Goal: Task Accomplishment & Management: Manage account settings

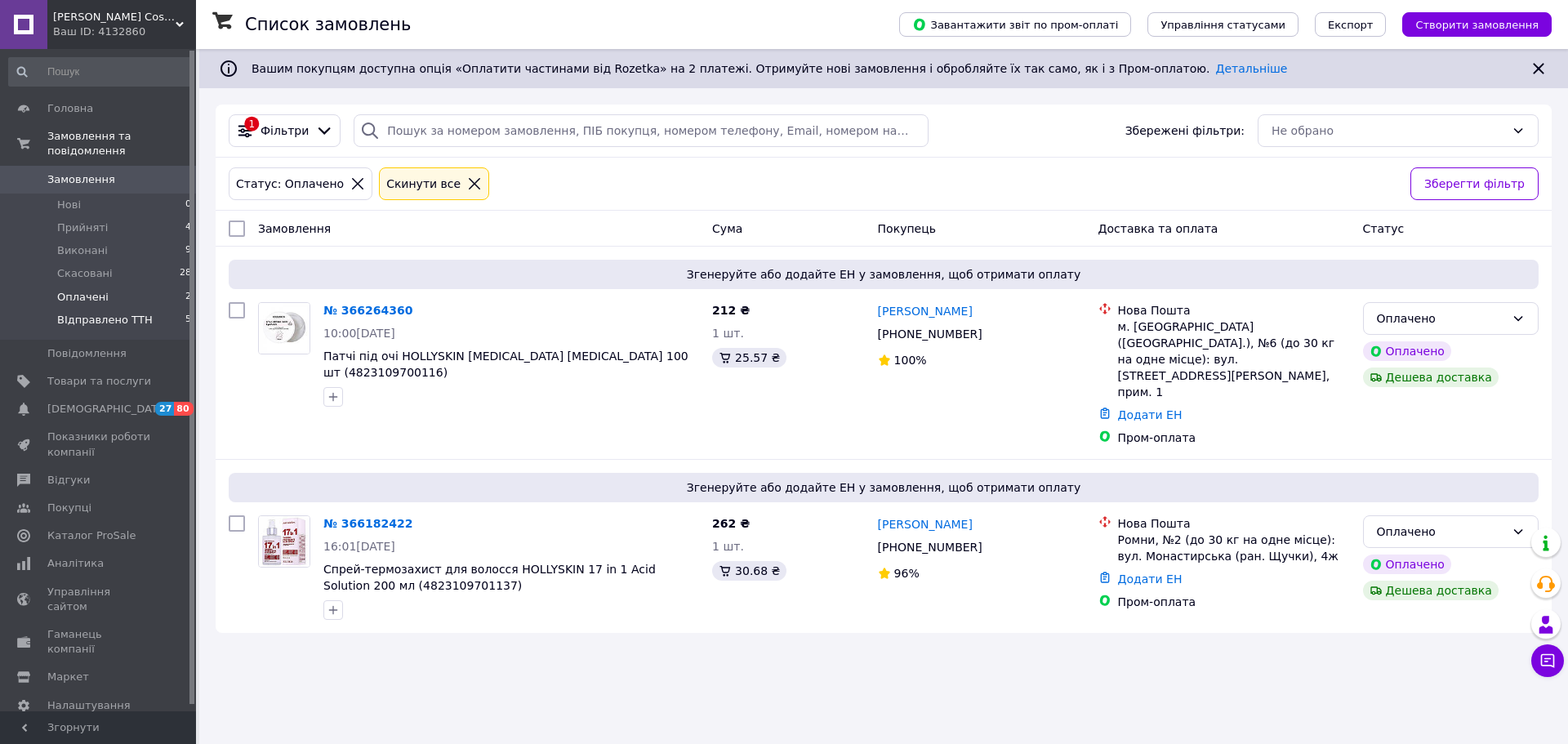
click at [142, 309] on li "ВІдправлено ТТН 5" at bounding box center [100, 324] width 201 height 31
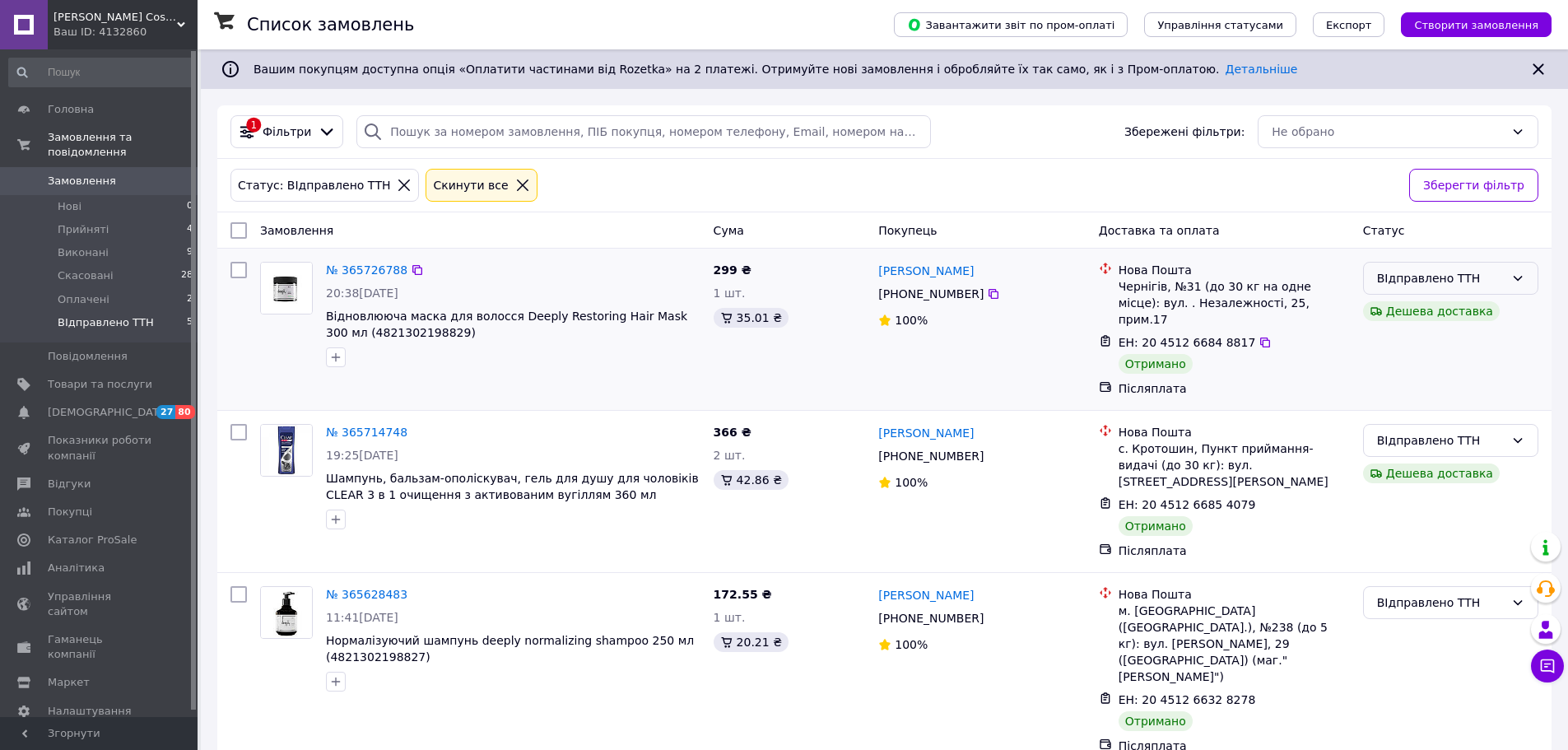
click at [1411, 278] on div "ВІдправлено ТТН" at bounding box center [1440, 278] width 128 height 18
click at [1425, 342] on li "Виконано" at bounding box center [1451, 344] width 174 height 30
click at [1475, 431] on div "ВІдправлено ТТН" at bounding box center [1440, 440] width 128 height 18
click at [1441, 488] on li "Виконано" at bounding box center [1451, 489] width 174 height 30
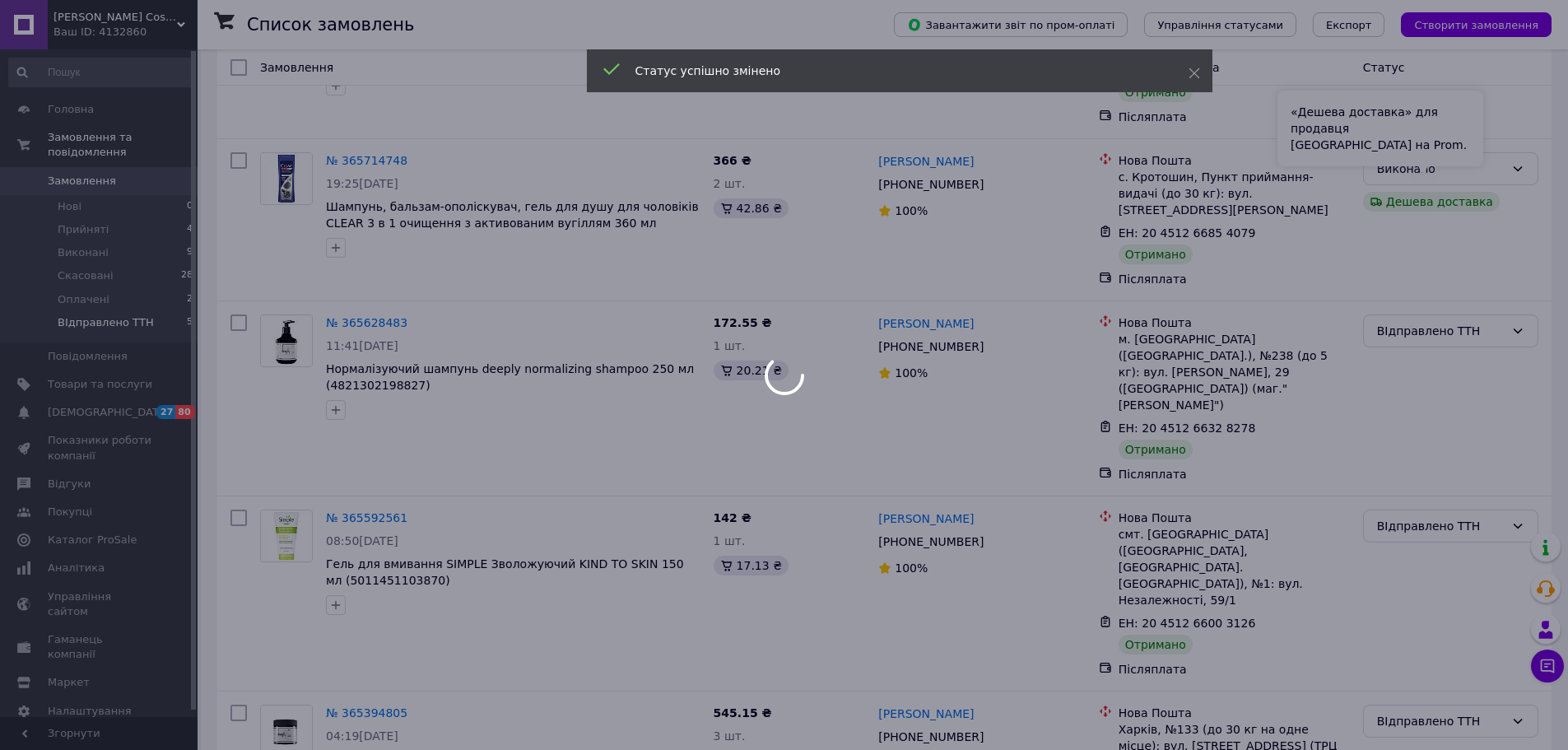
scroll to position [286, 0]
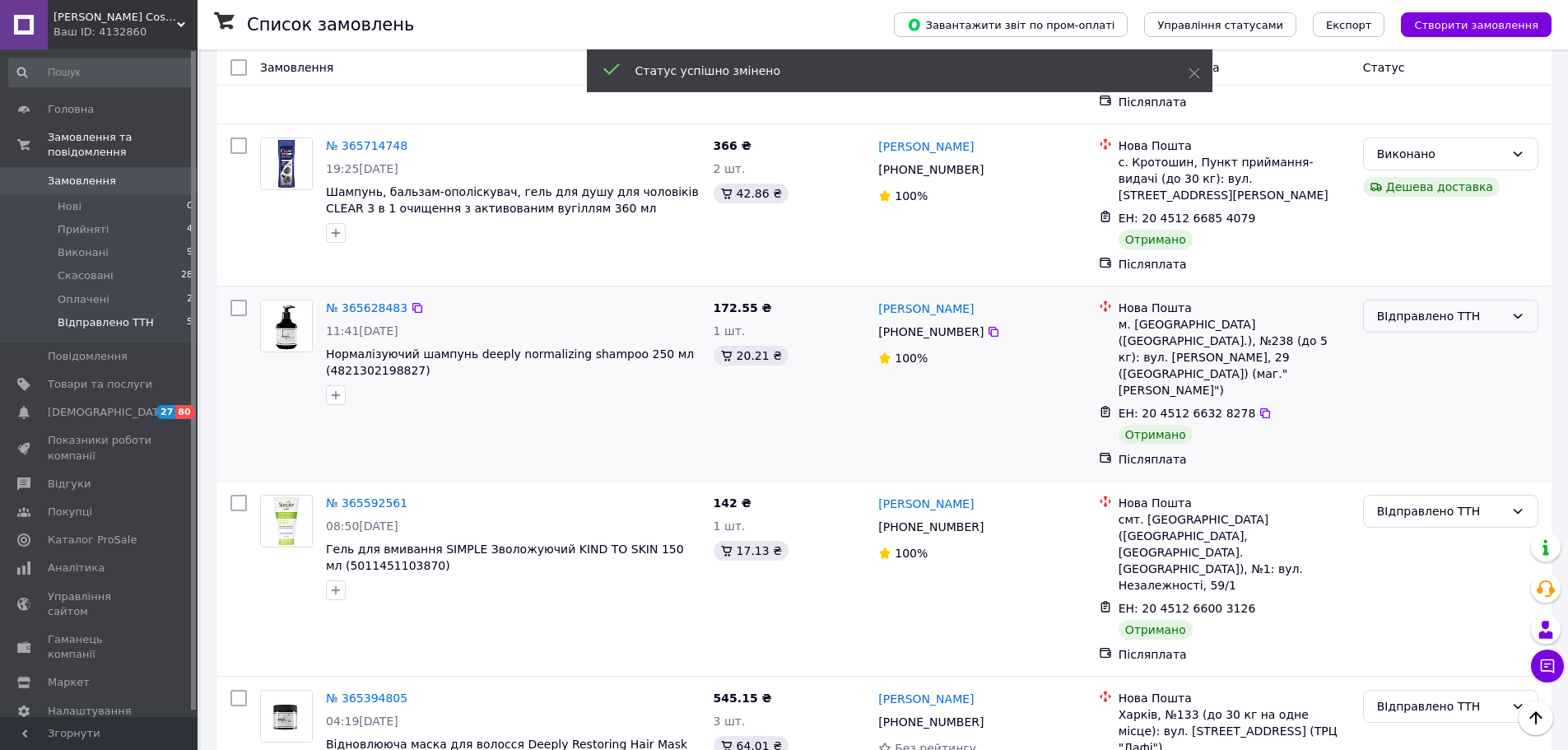
click at [1418, 307] on div "ВІдправлено ТТН" at bounding box center [1440, 316] width 128 height 18
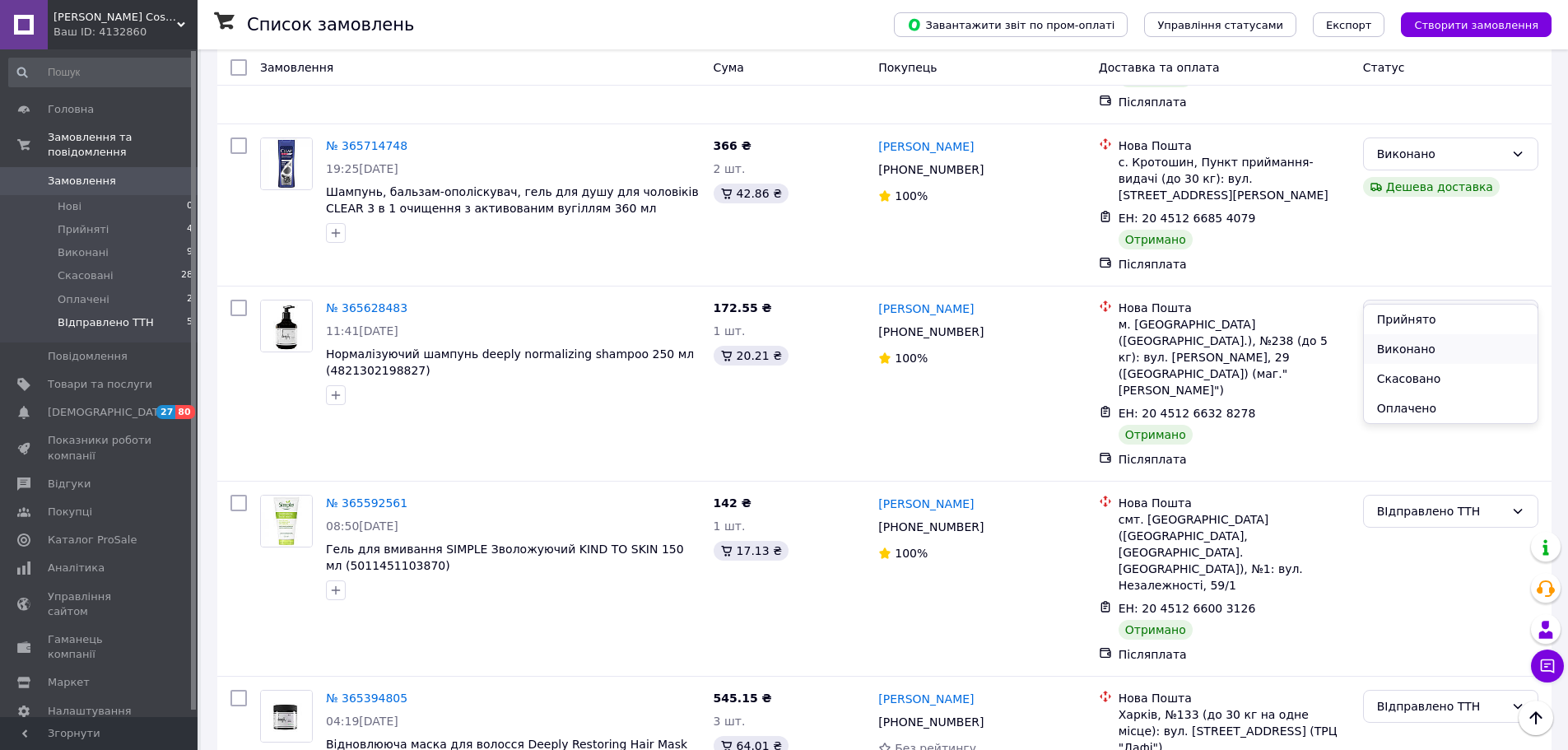
click at [1422, 341] on li "Виконано" at bounding box center [1451, 349] width 174 height 30
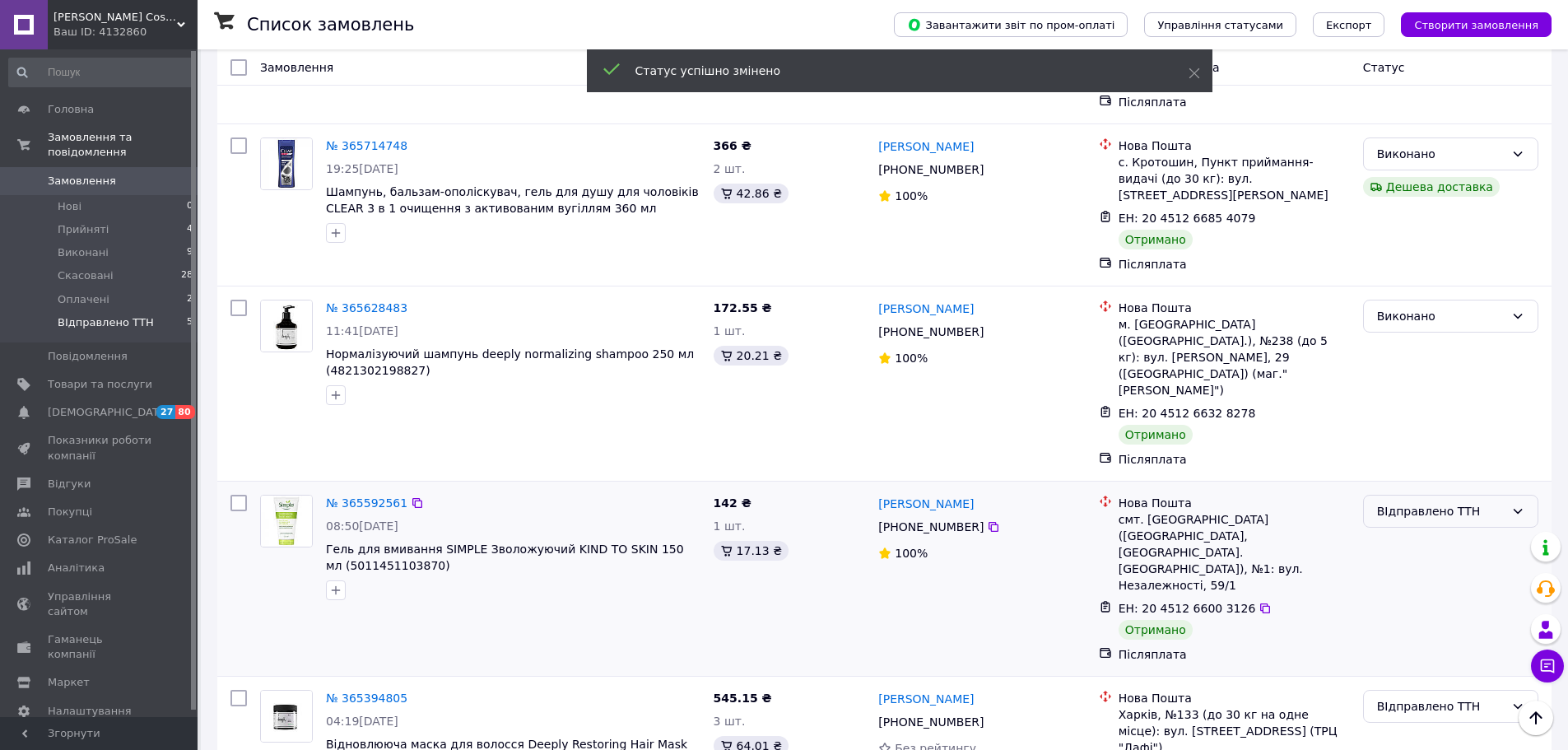
click at [1447, 502] on div "ВІдправлено ТТН" at bounding box center [1440, 511] width 128 height 18
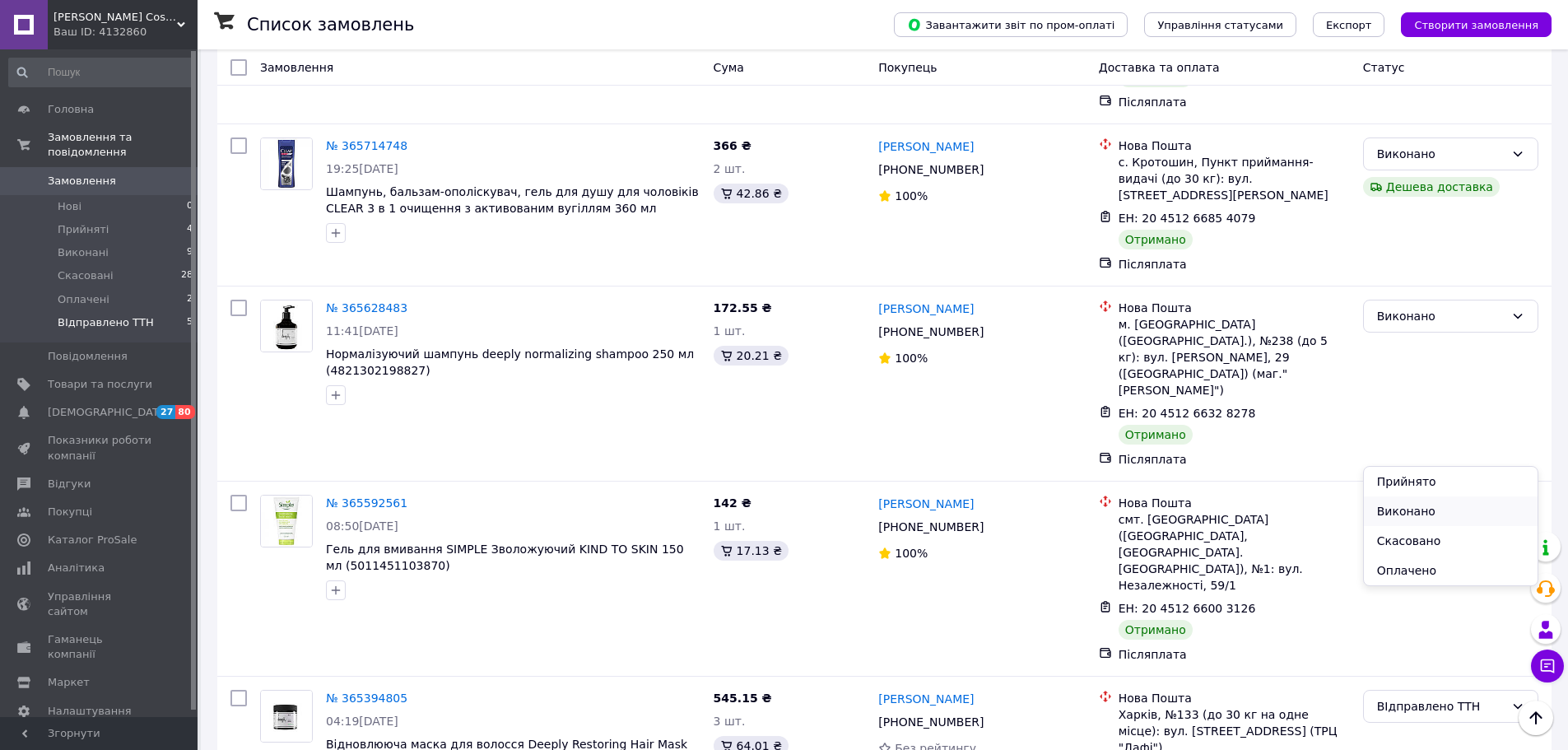
click at [1431, 504] on li "Виконано" at bounding box center [1451, 511] width 174 height 30
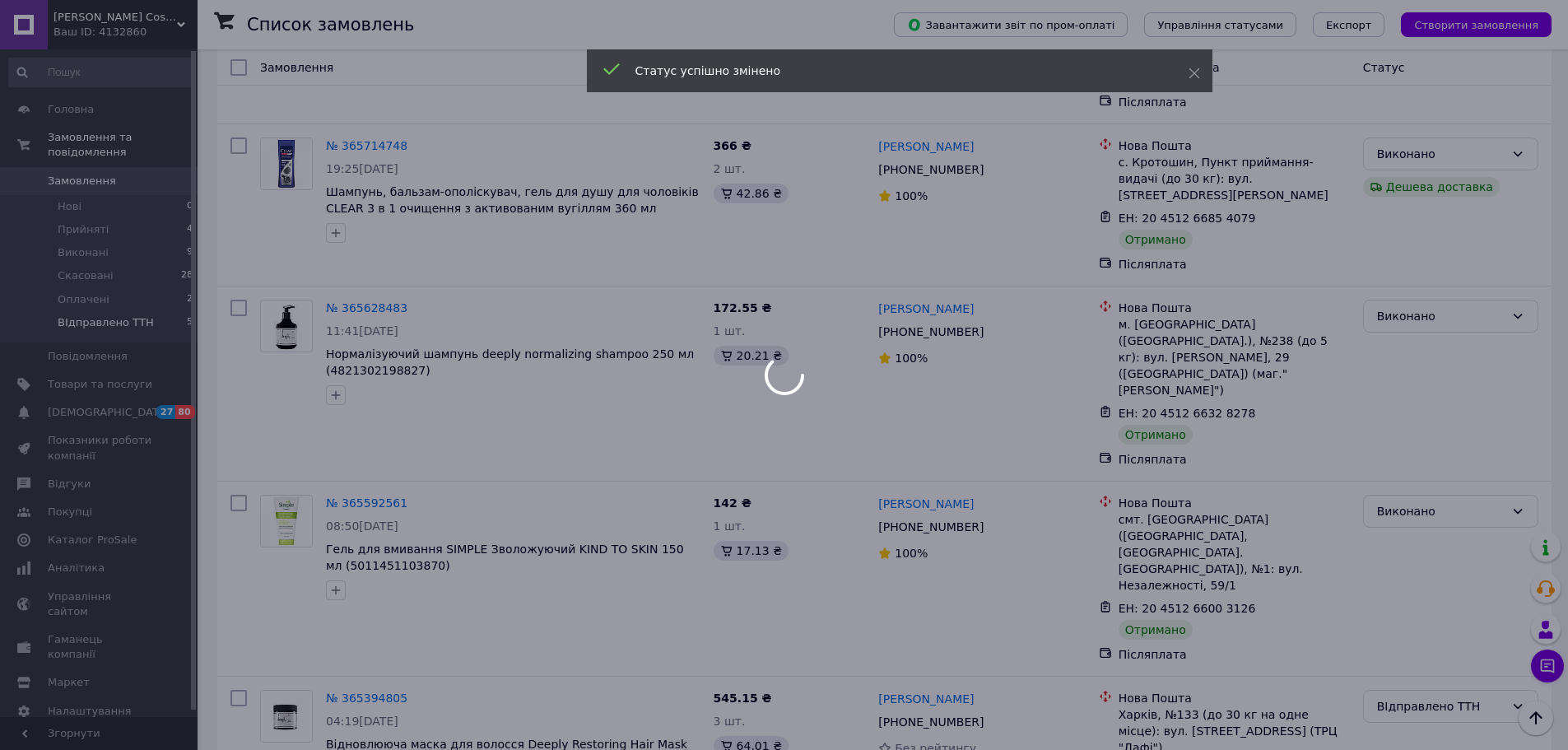
click at [1430, 525] on div at bounding box center [784, 375] width 1568 height 750
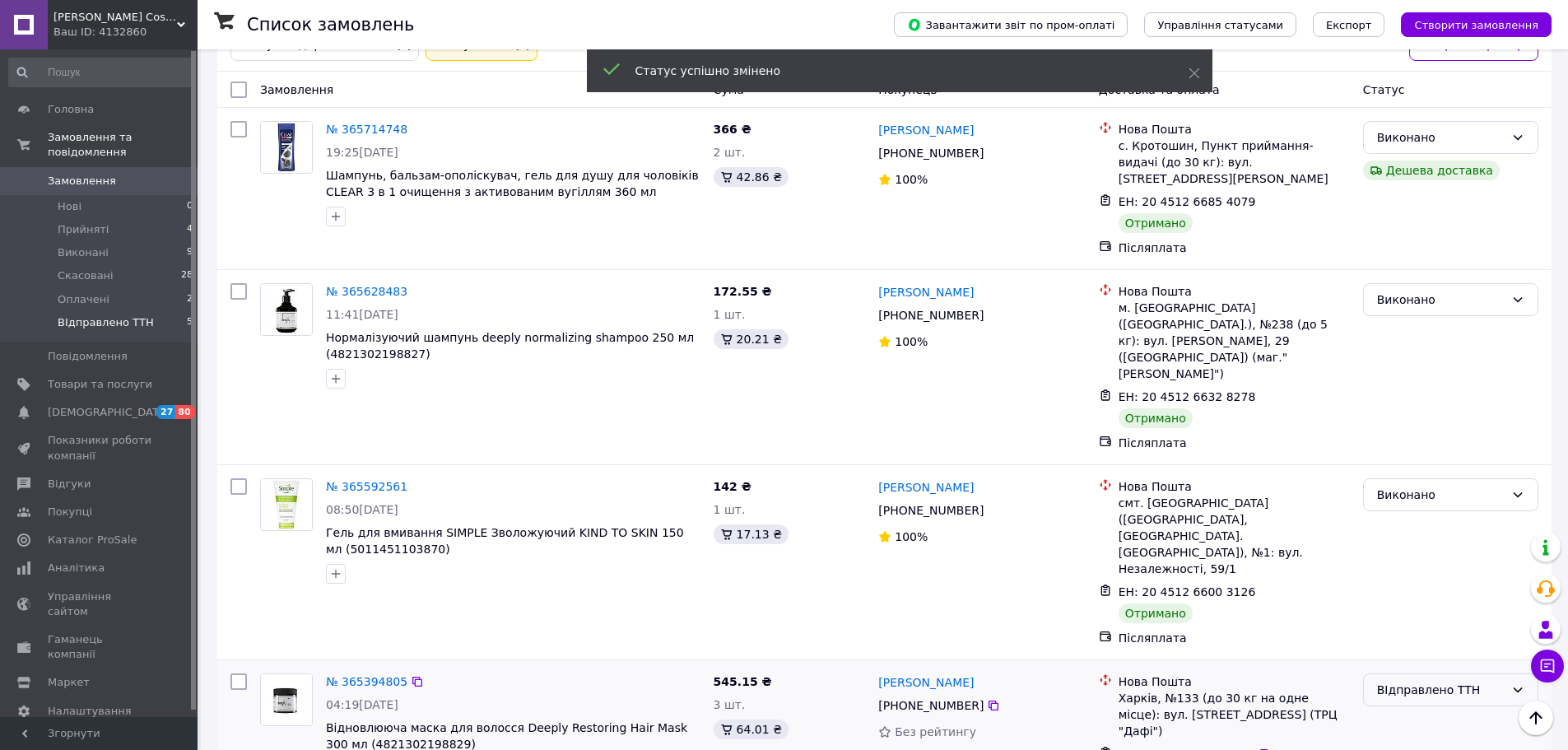
click at [1433, 681] on div "ВІдправлено ТТН" at bounding box center [1440, 690] width 128 height 18
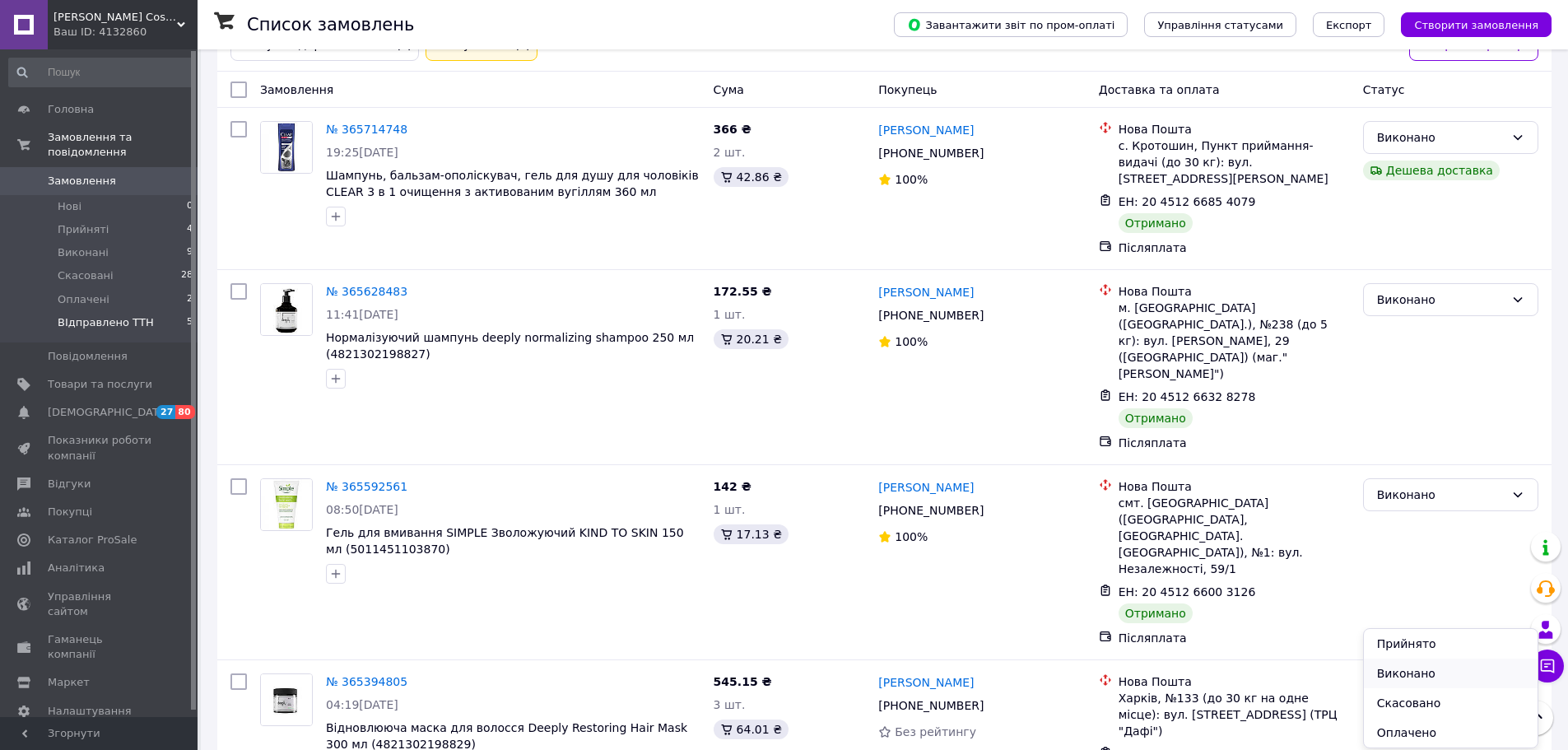
click at [1431, 672] on li "Виконано" at bounding box center [1451, 672] width 174 height 30
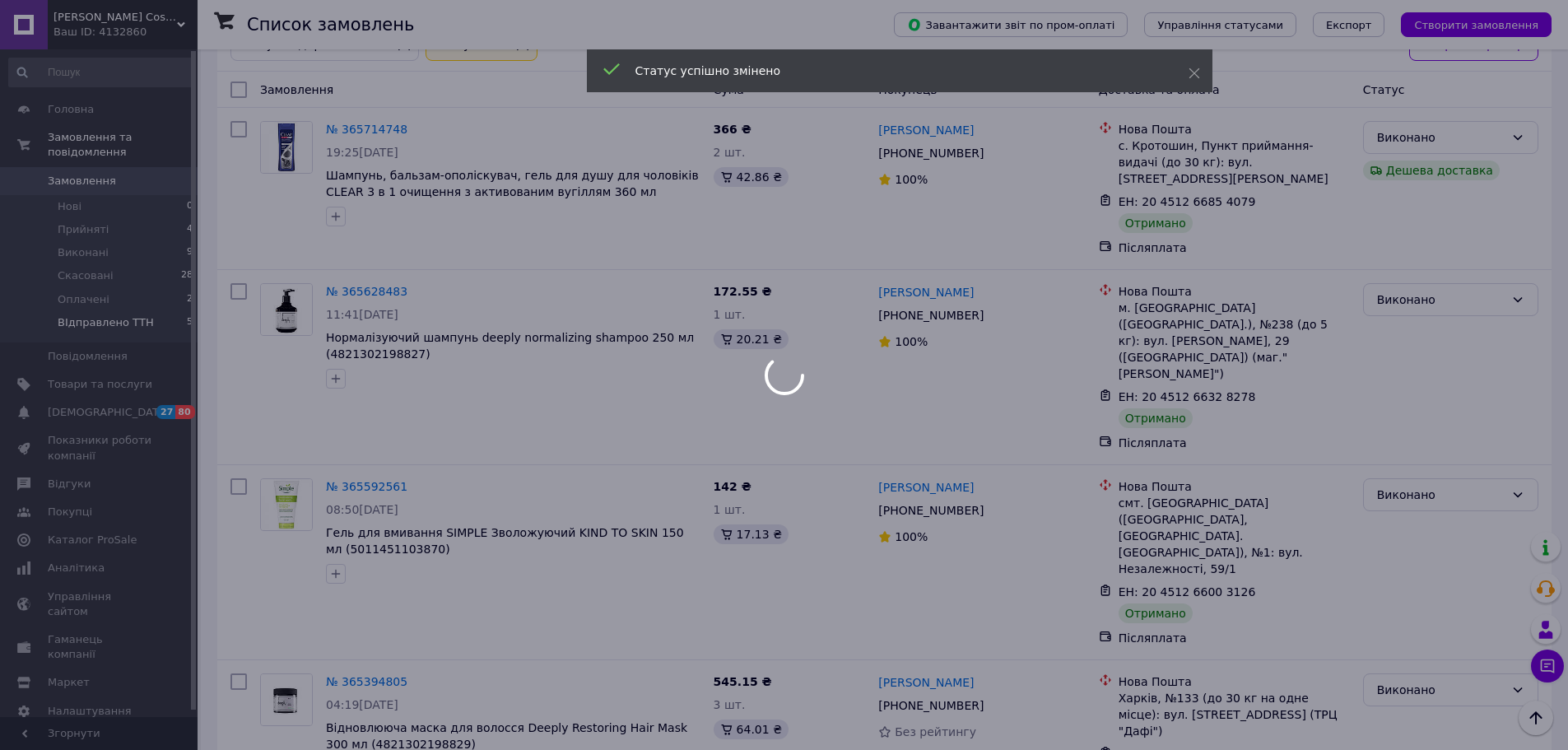
scroll to position [286, 0]
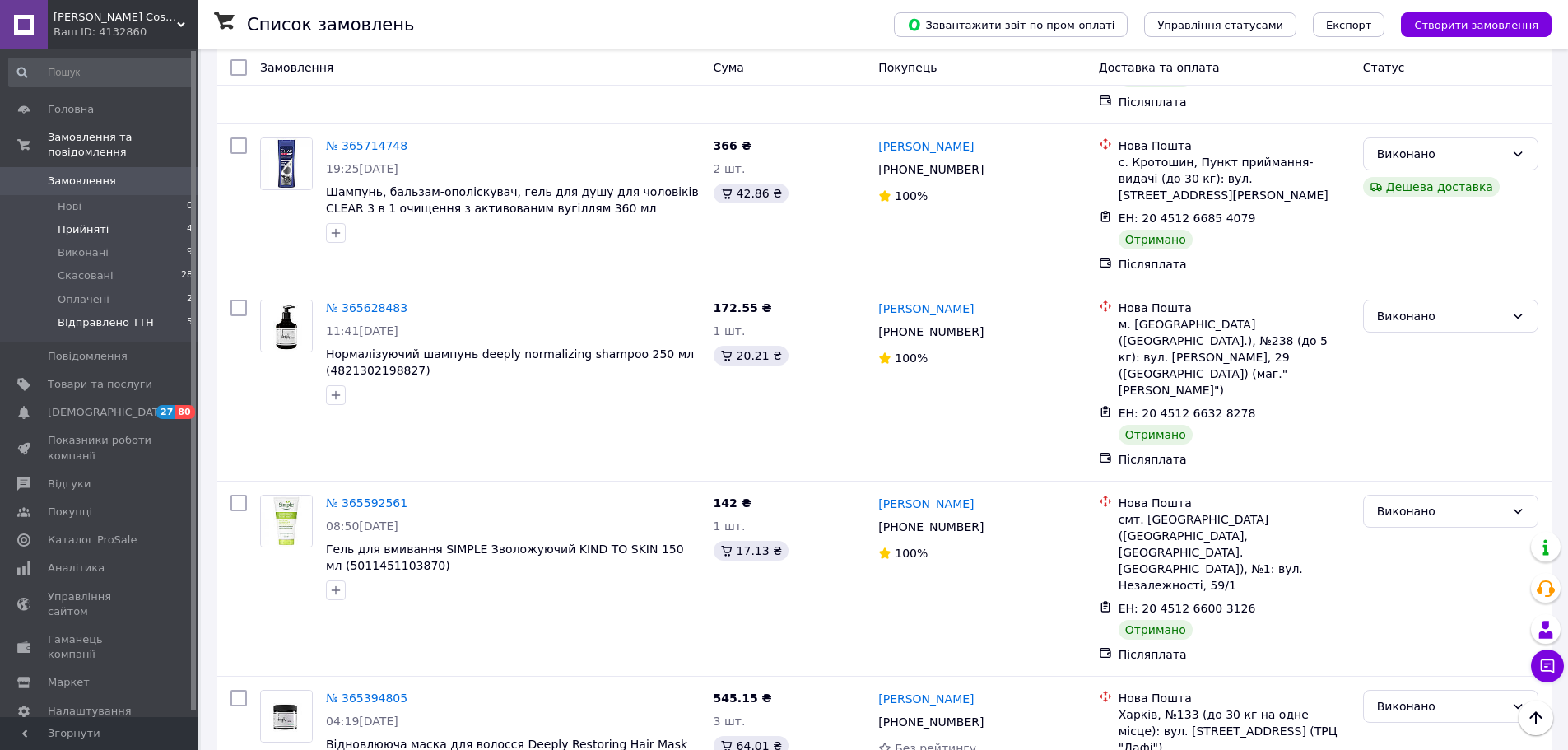
click at [129, 218] on li "Прийняті 4" at bounding box center [101, 230] width 203 height 23
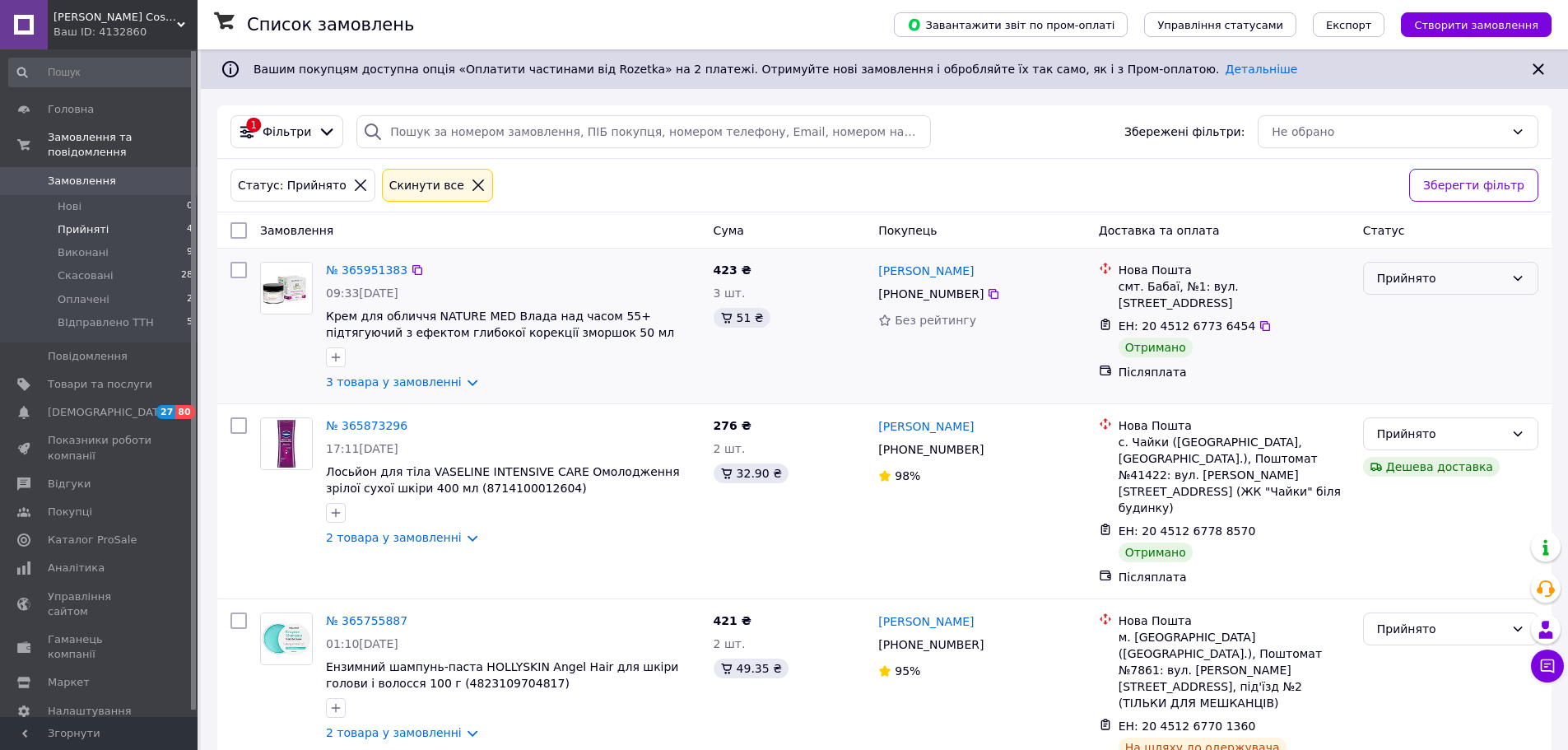
click at [1464, 278] on div "Прийнято" at bounding box center [1440, 278] width 128 height 18
click at [1443, 317] on li "Виконано" at bounding box center [1451, 314] width 174 height 30
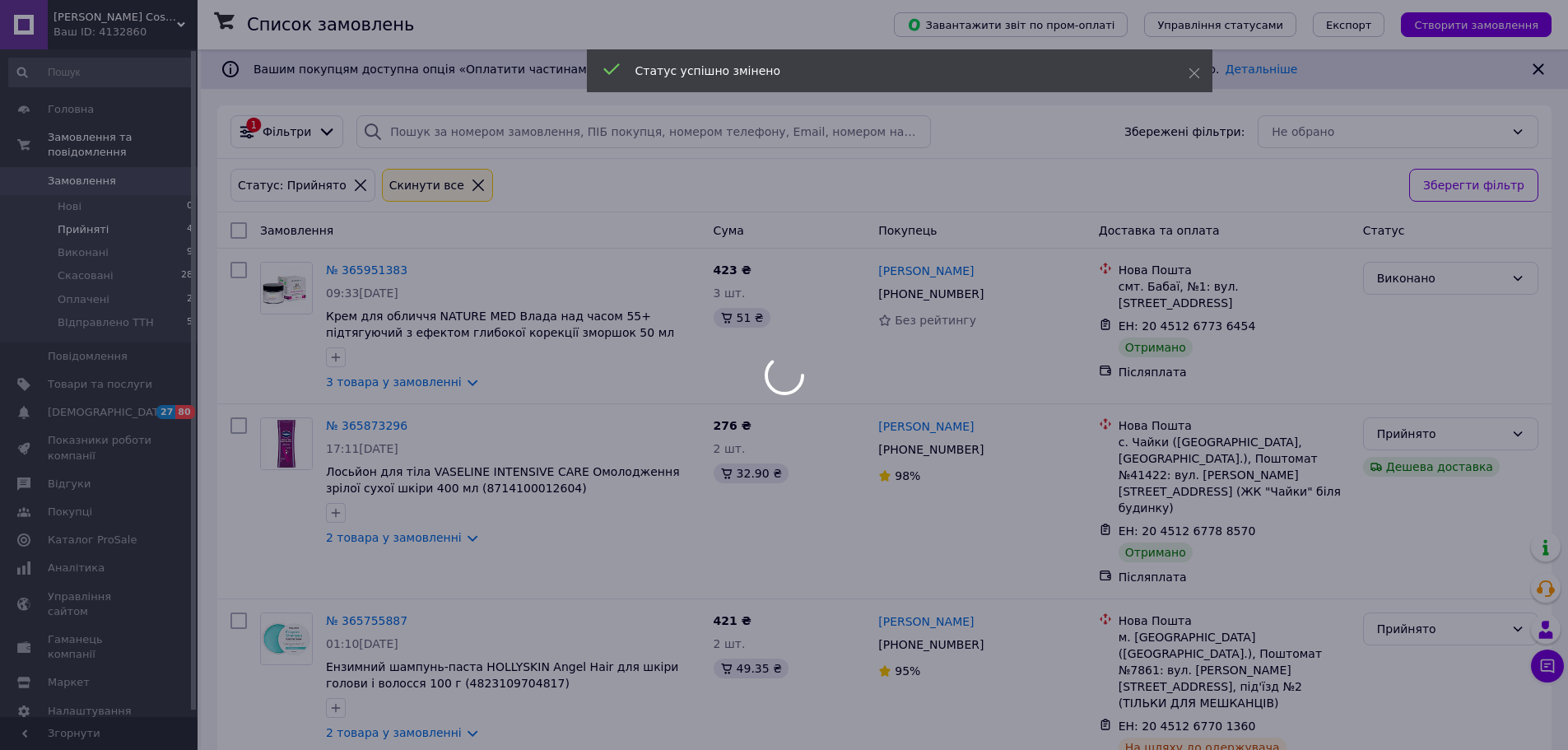
click at [1436, 349] on div at bounding box center [784, 375] width 1568 height 750
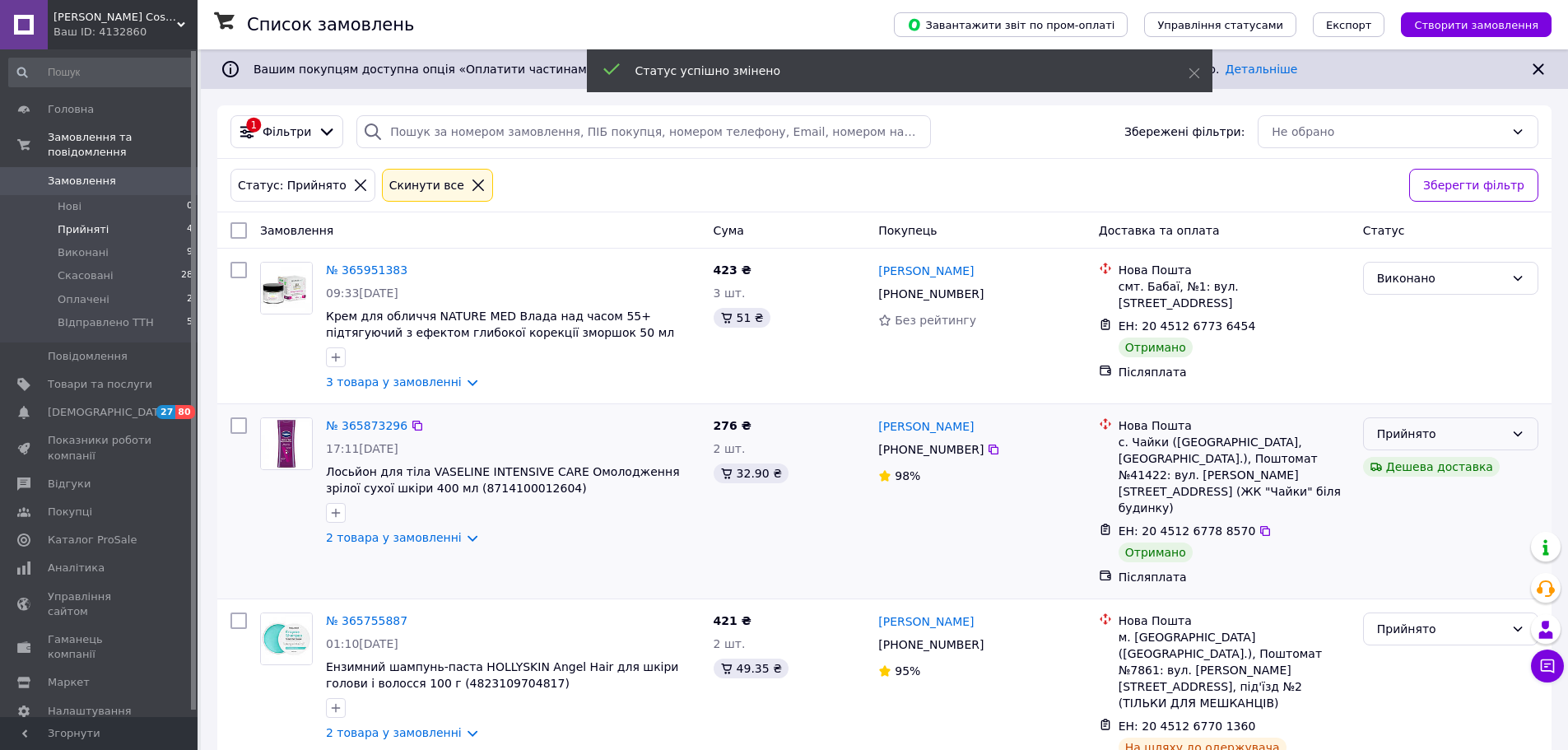
click at [1427, 438] on div "Прийнято" at bounding box center [1440, 433] width 128 height 18
click at [1416, 476] on li "Виконано" at bounding box center [1451, 470] width 174 height 30
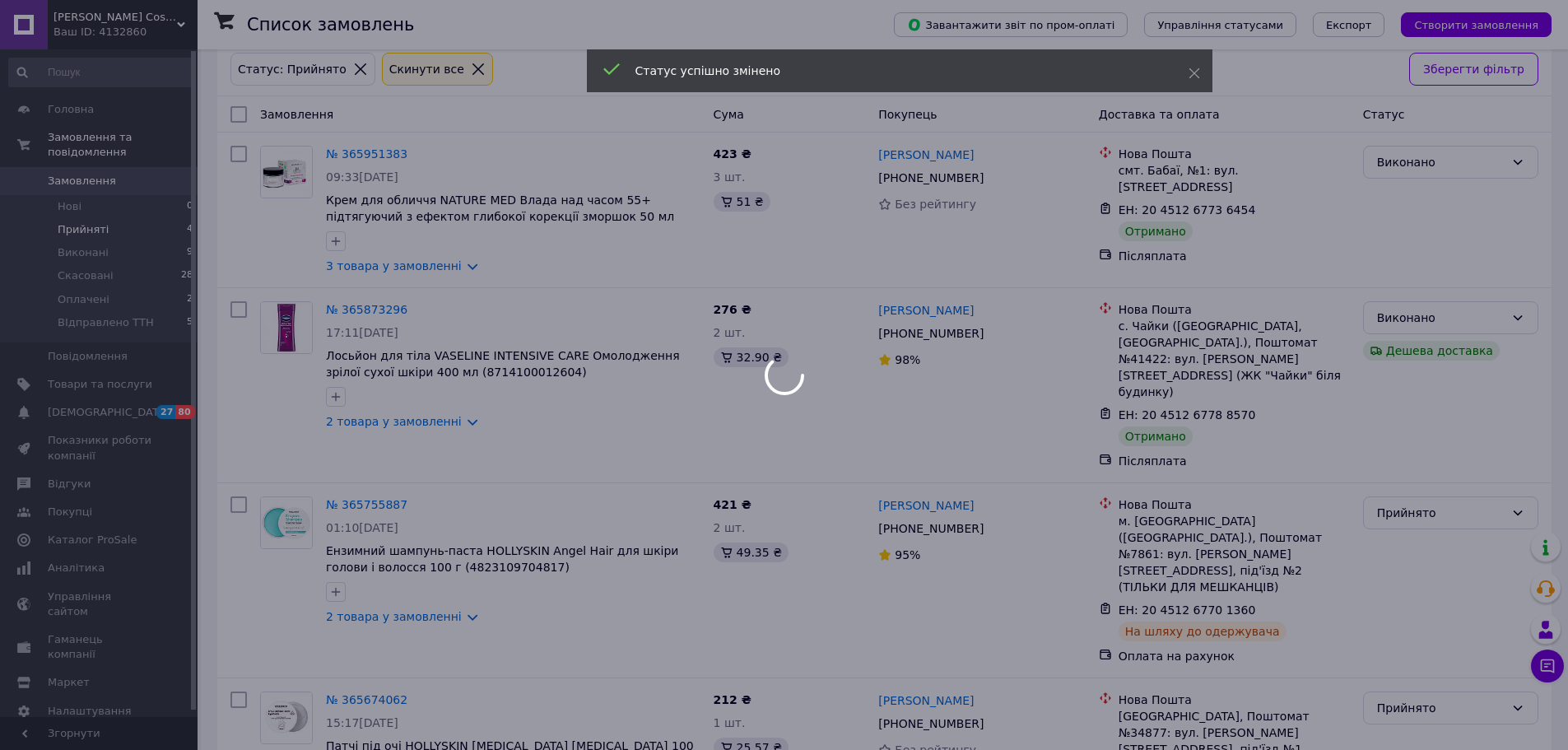
scroll to position [134, 0]
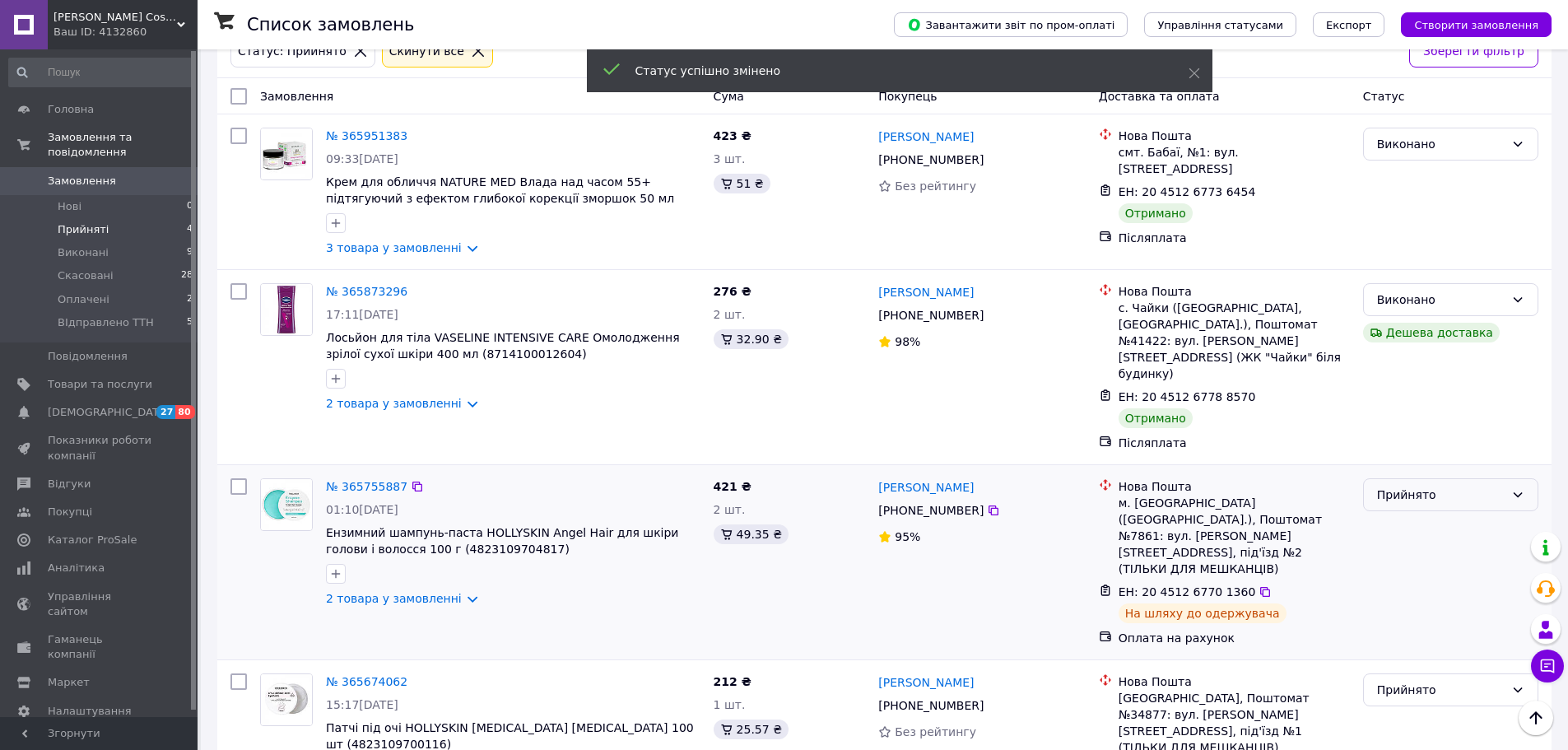
click at [1420, 486] on div "Прийнято" at bounding box center [1440, 495] width 128 height 18
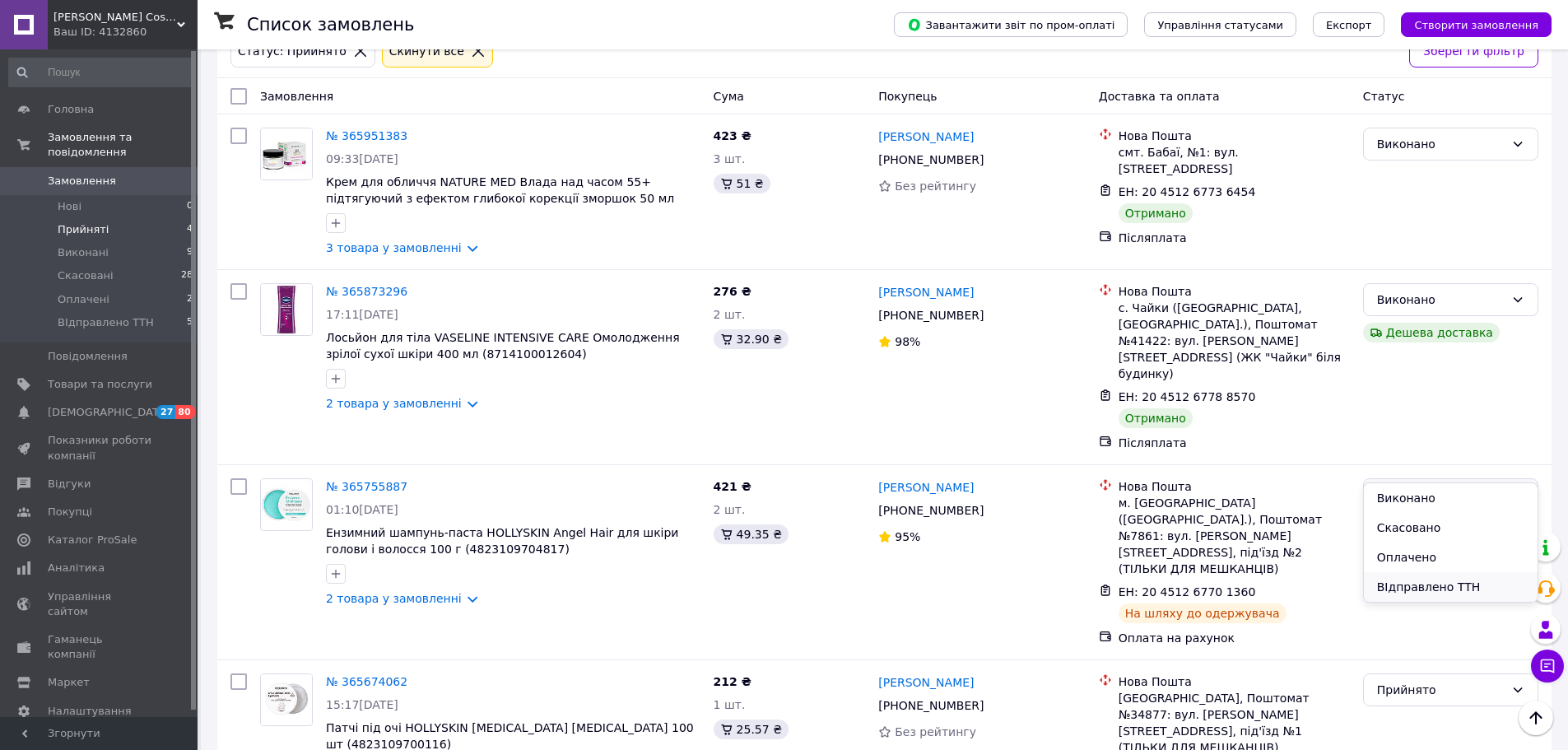
click at [1417, 589] on li "ВІдправлено ТТН" at bounding box center [1451, 586] width 174 height 30
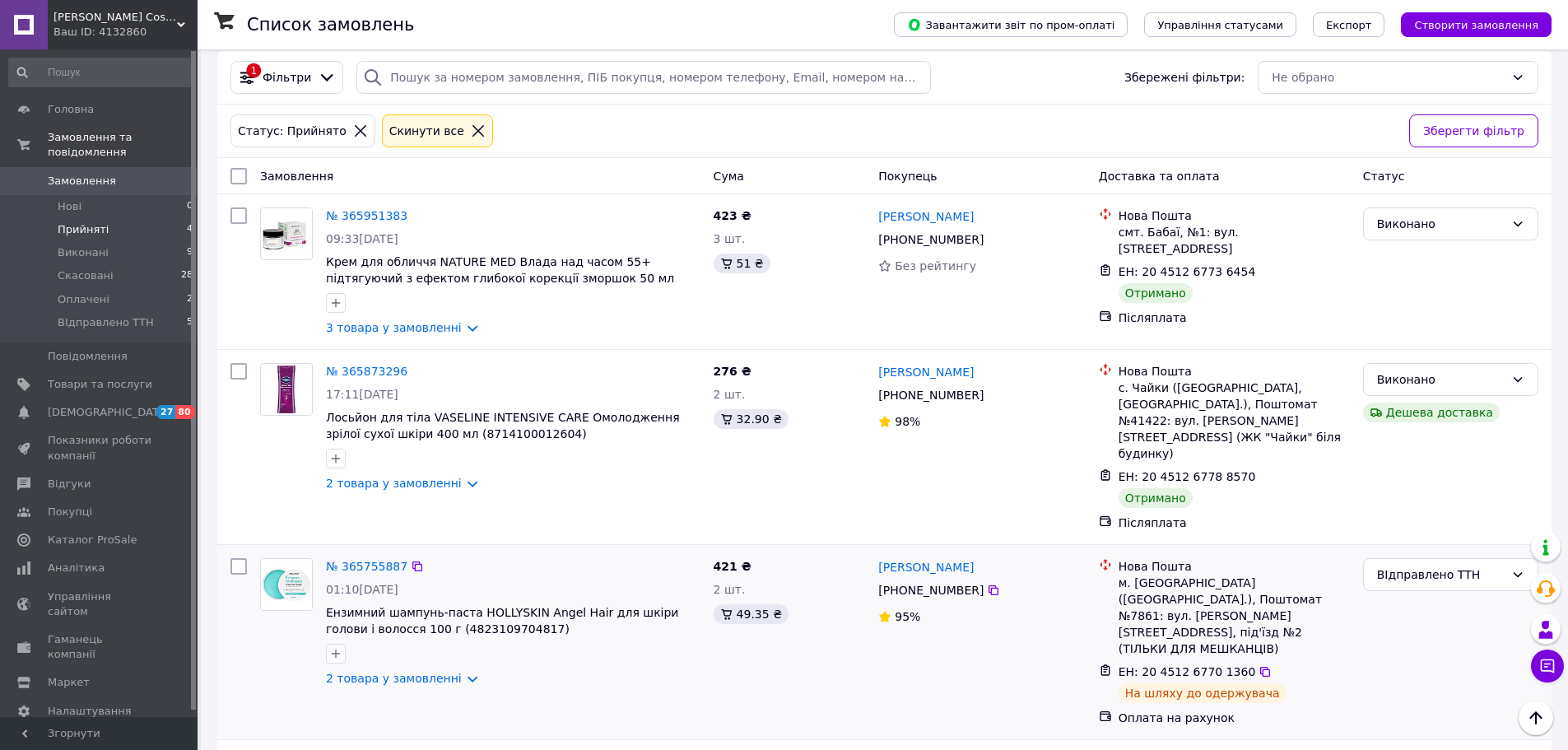
scroll to position [0, 0]
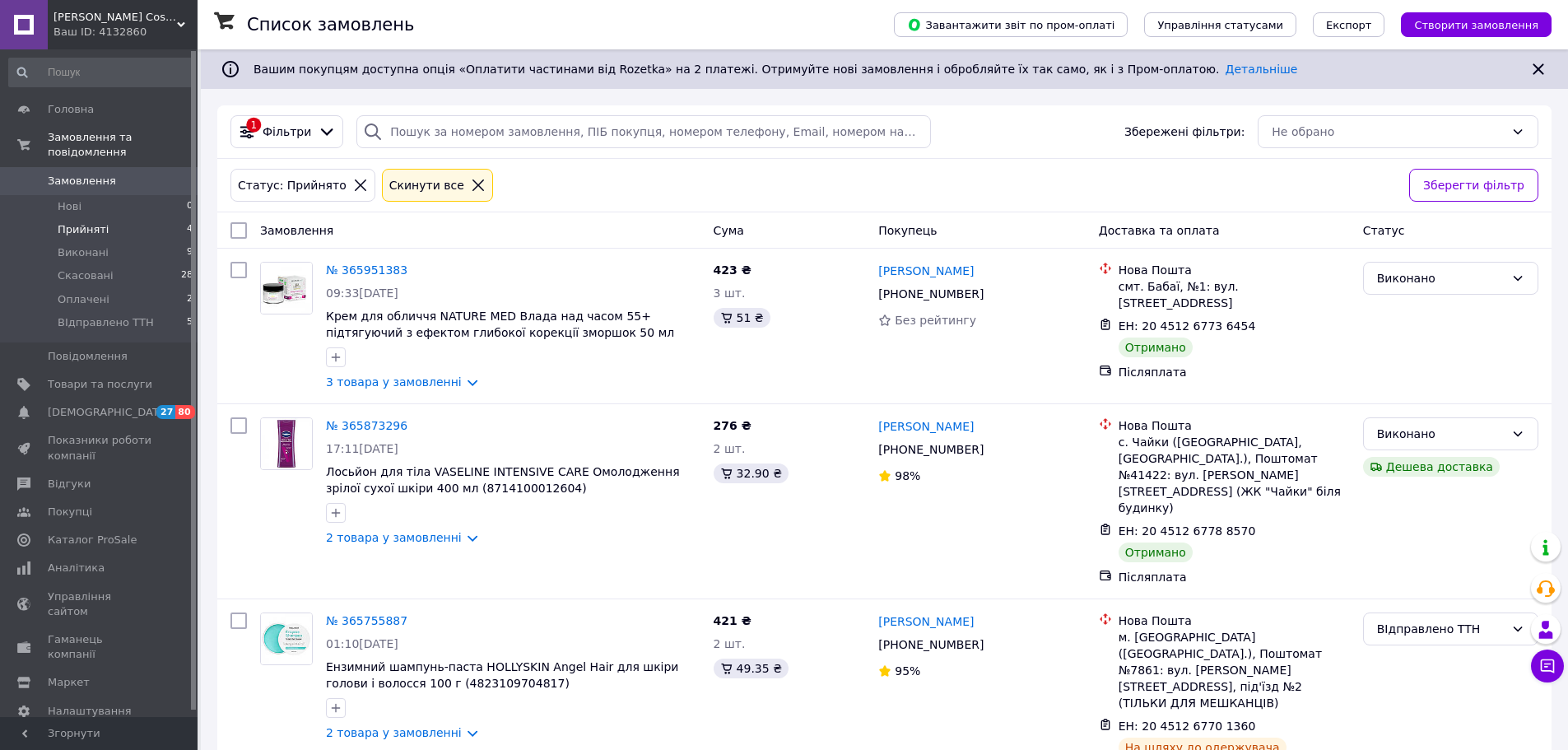
click at [473, 187] on icon at bounding box center [478, 185] width 12 height 12
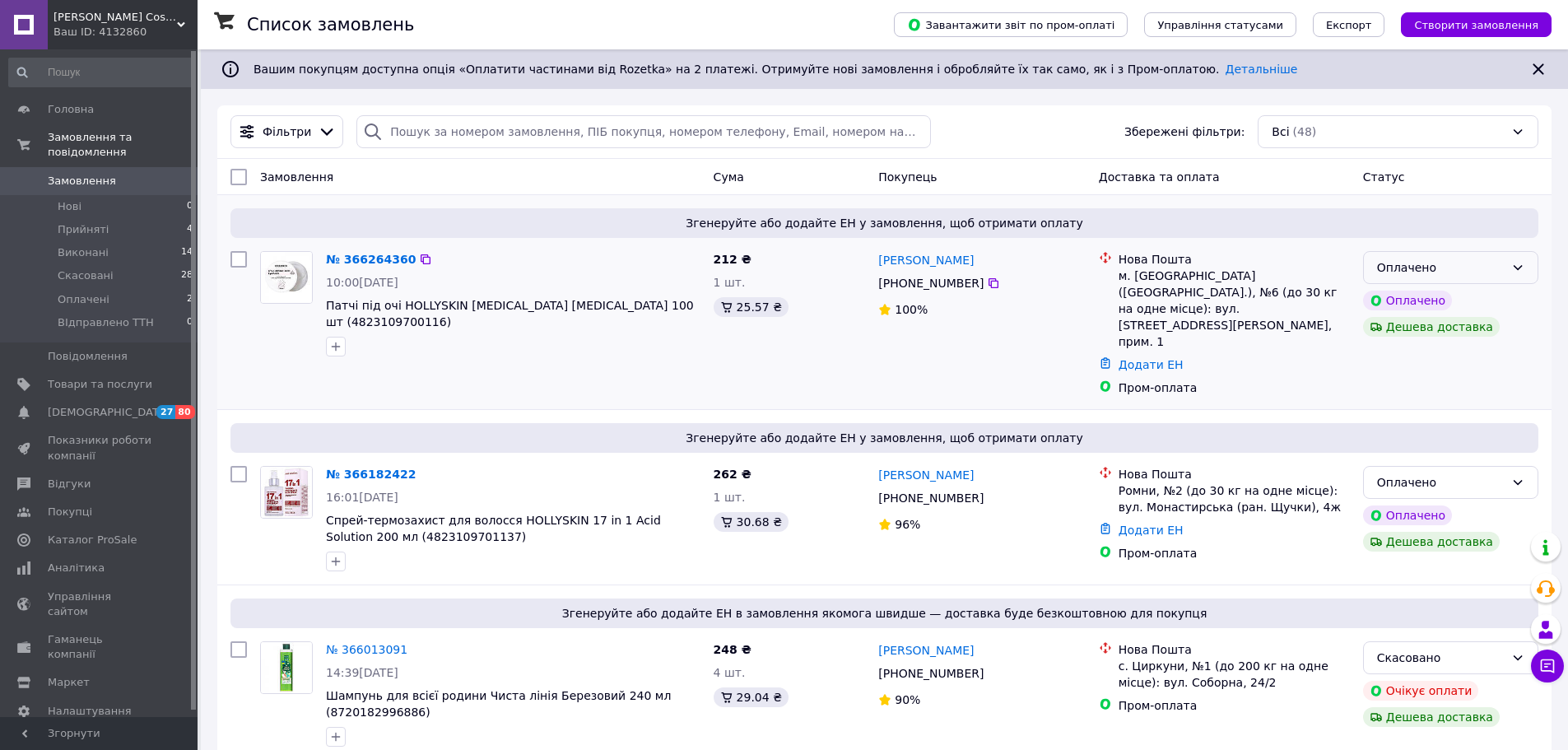
click at [1497, 267] on div "Оплачено" at bounding box center [1440, 267] width 128 height 18
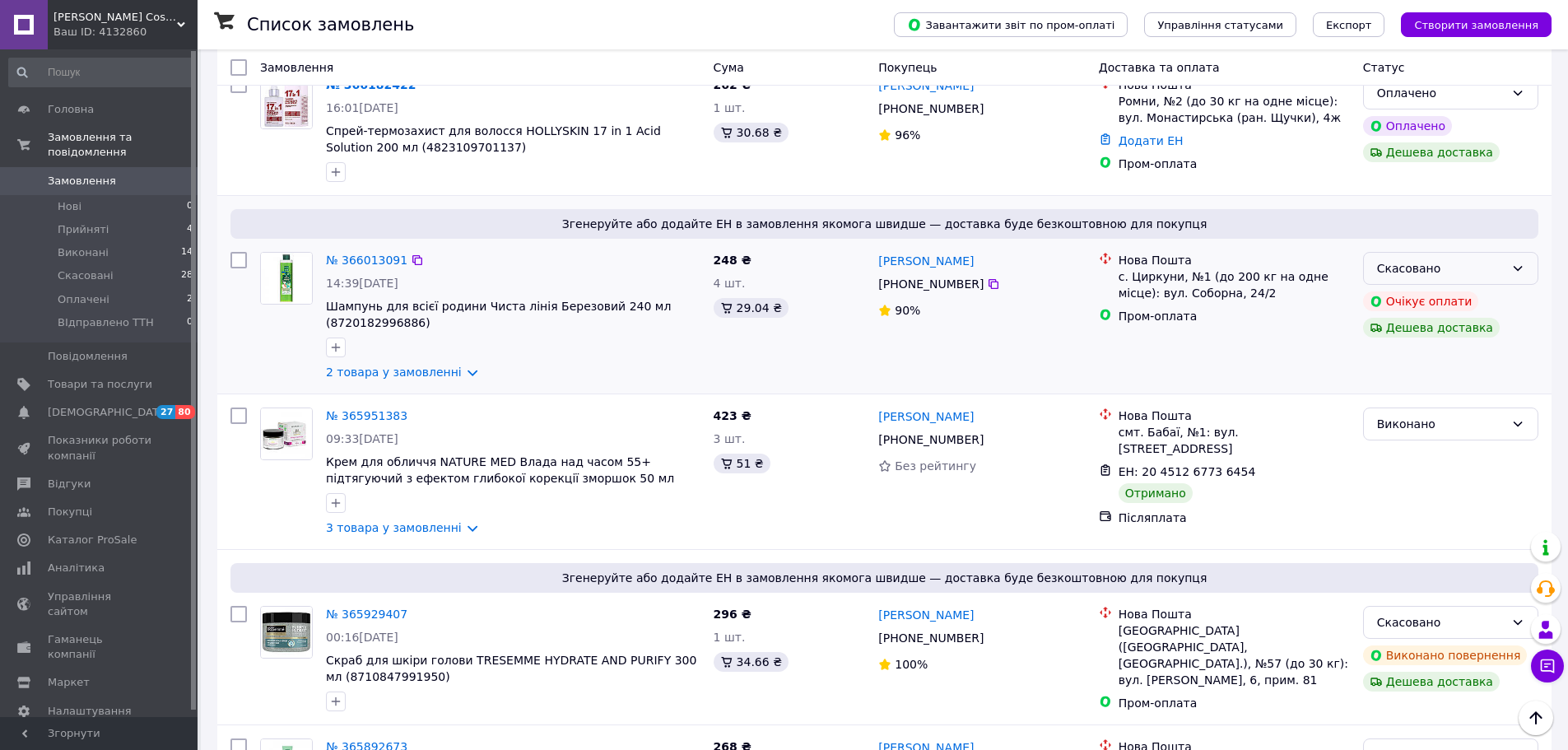
scroll to position [411, 0]
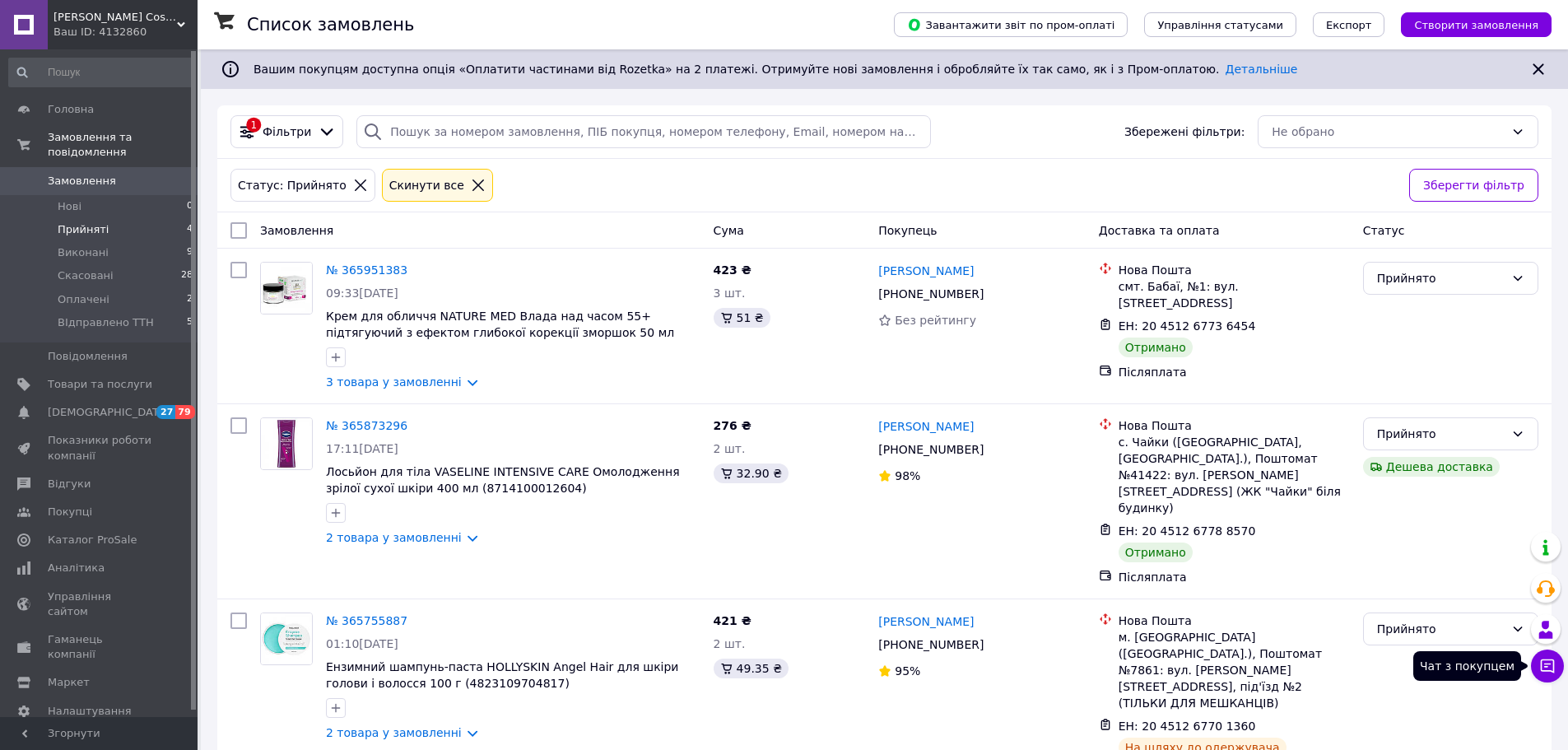
click at [1542, 665] on icon at bounding box center [1548, 665] width 14 height 14
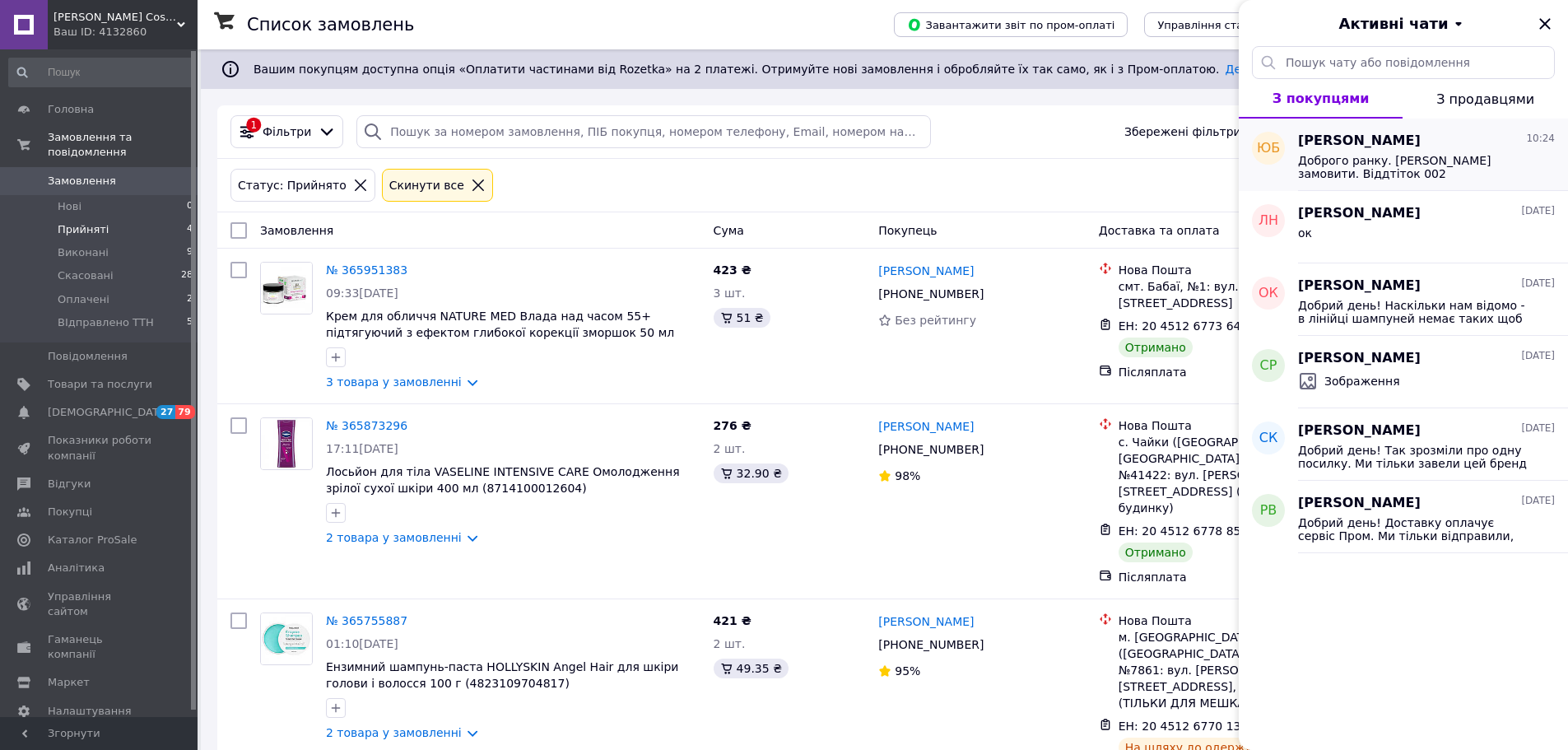
click at [1416, 151] on div "Доброго ранку. [PERSON_NAME] замовити. Віддтіток 002" at bounding box center [1426, 165] width 257 height 30
